Goal: Transaction & Acquisition: Register for event/course

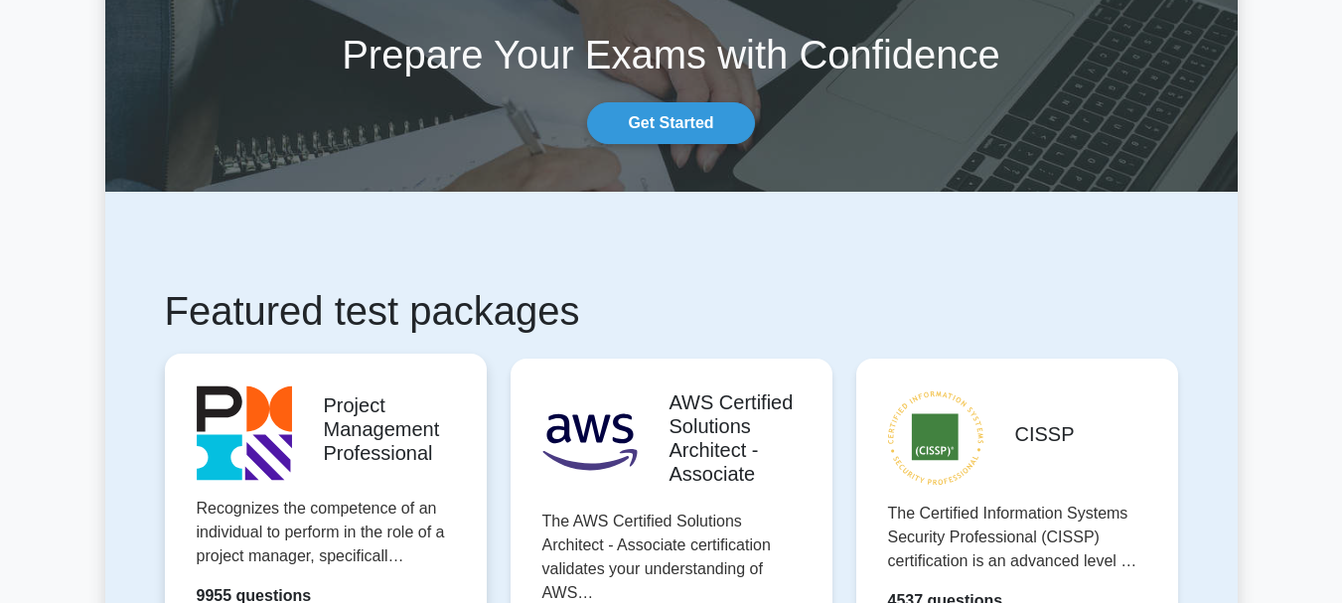
scroll to position [397, 0]
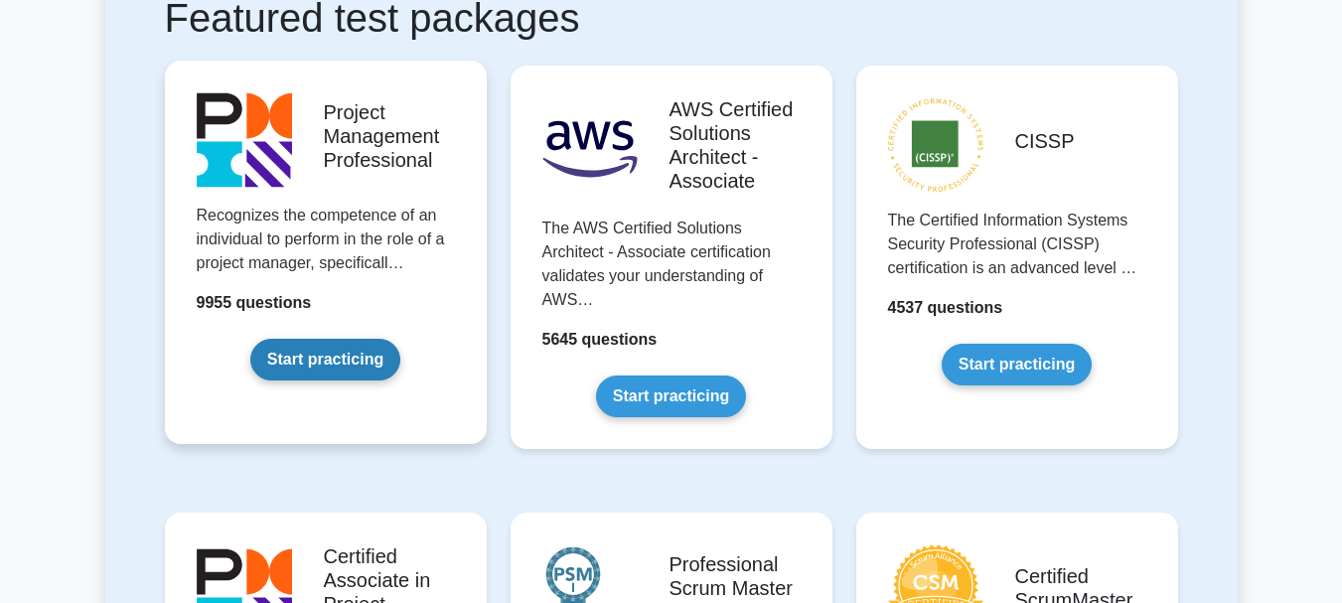
click at [335, 351] on link "Start practicing" at bounding box center [325, 360] width 150 height 42
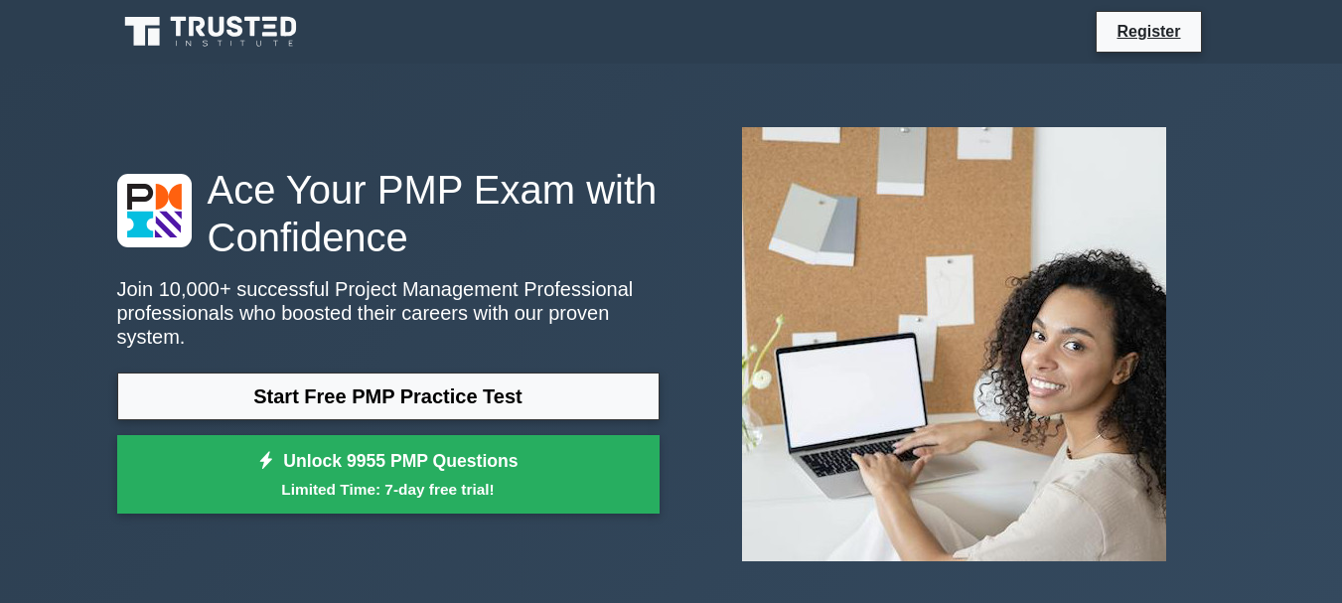
click at [1107, 56] on div "Register" at bounding box center [671, 32] width 1132 height 48
click at [1127, 32] on link "Register" at bounding box center [1148, 31] width 87 height 25
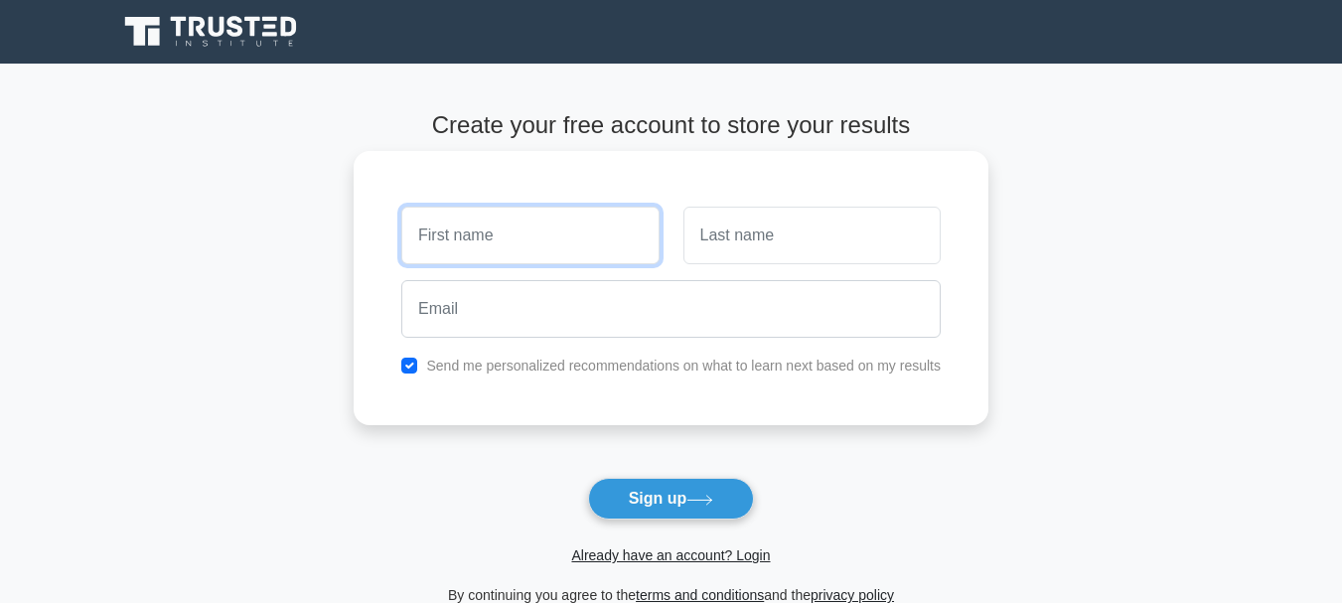
scroll to position [99, 0]
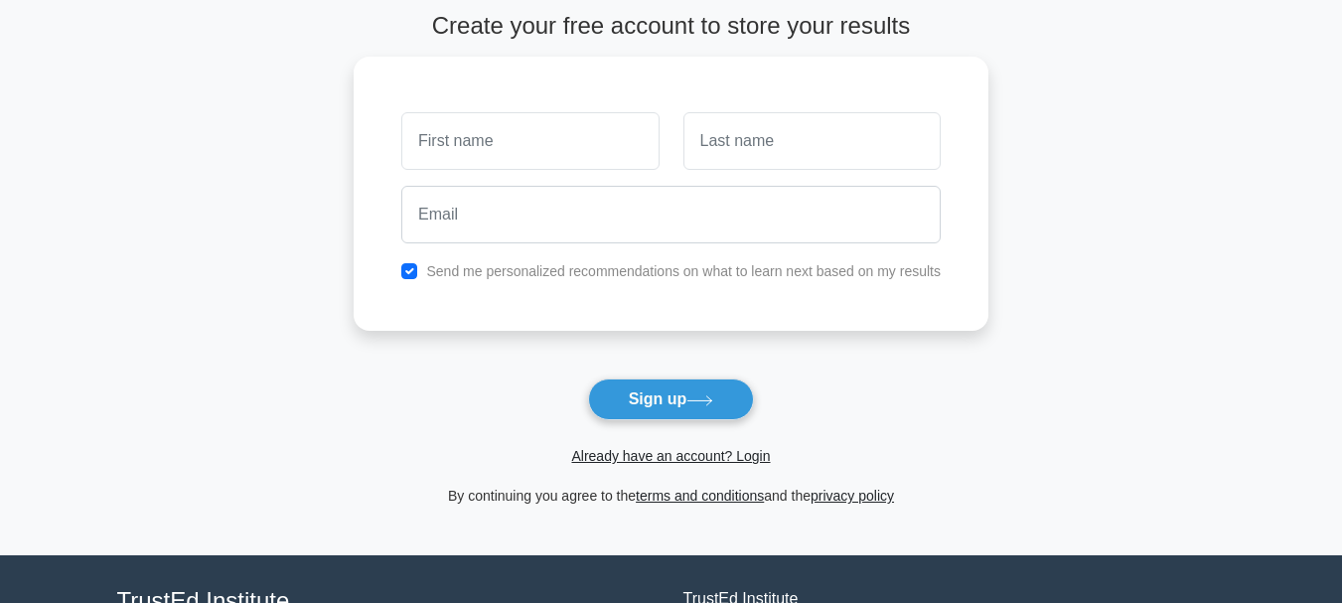
click at [664, 467] on span "Already have an account? Login" at bounding box center [671, 456] width 619 height 24
click at [664, 459] on link "Already have an account? Login" at bounding box center [670, 456] width 199 height 16
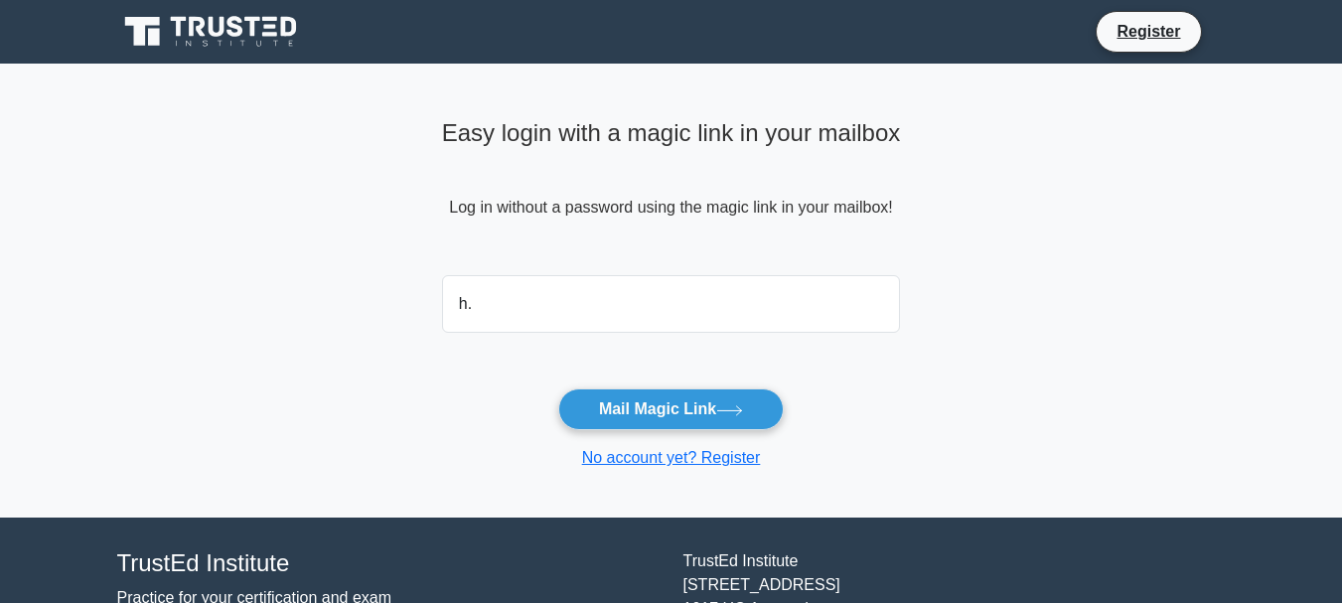
type input "[EMAIL_ADDRESS][DOMAIN_NAME]"
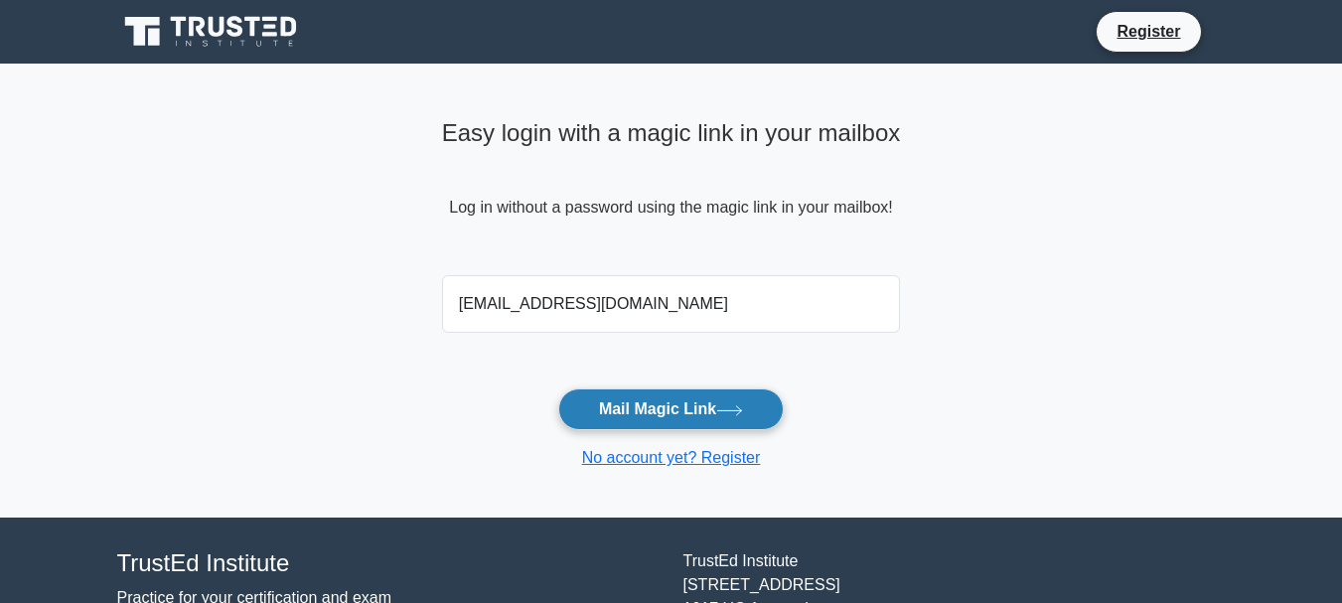
click at [646, 405] on button "Mail Magic Link" at bounding box center [670, 409] width 225 height 42
